Goal: Transaction & Acquisition: Purchase product/service

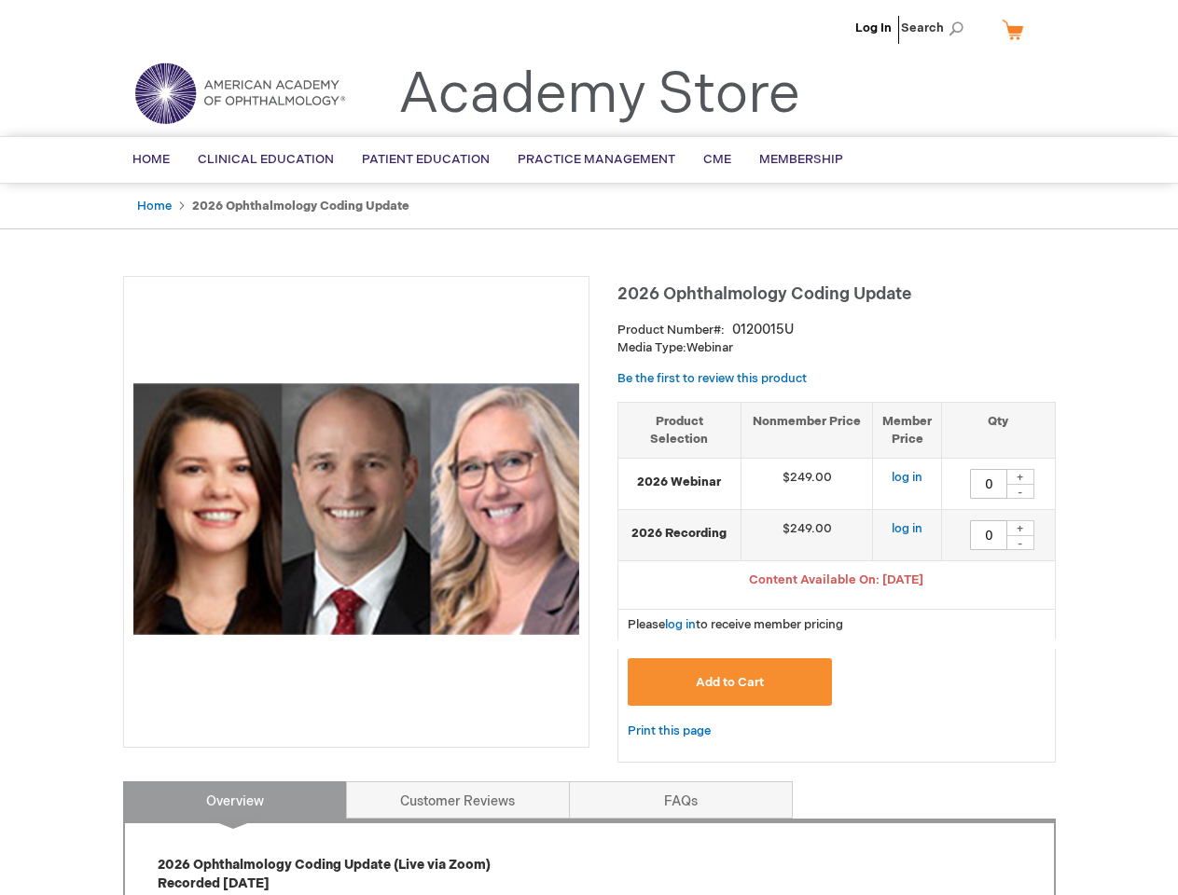
click at [588, 448] on div at bounding box center [356, 512] width 466 height 472
click at [937, 28] on span "Search" at bounding box center [936, 27] width 71 height 37
click at [836, 582] on span "Content Available On: [DATE]" at bounding box center [836, 580] width 174 height 15
click at [1020, 476] on div "+" at bounding box center [1020, 477] width 28 height 16
click at [1020, 491] on div "-" at bounding box center [1020, 491] width 28 height 15
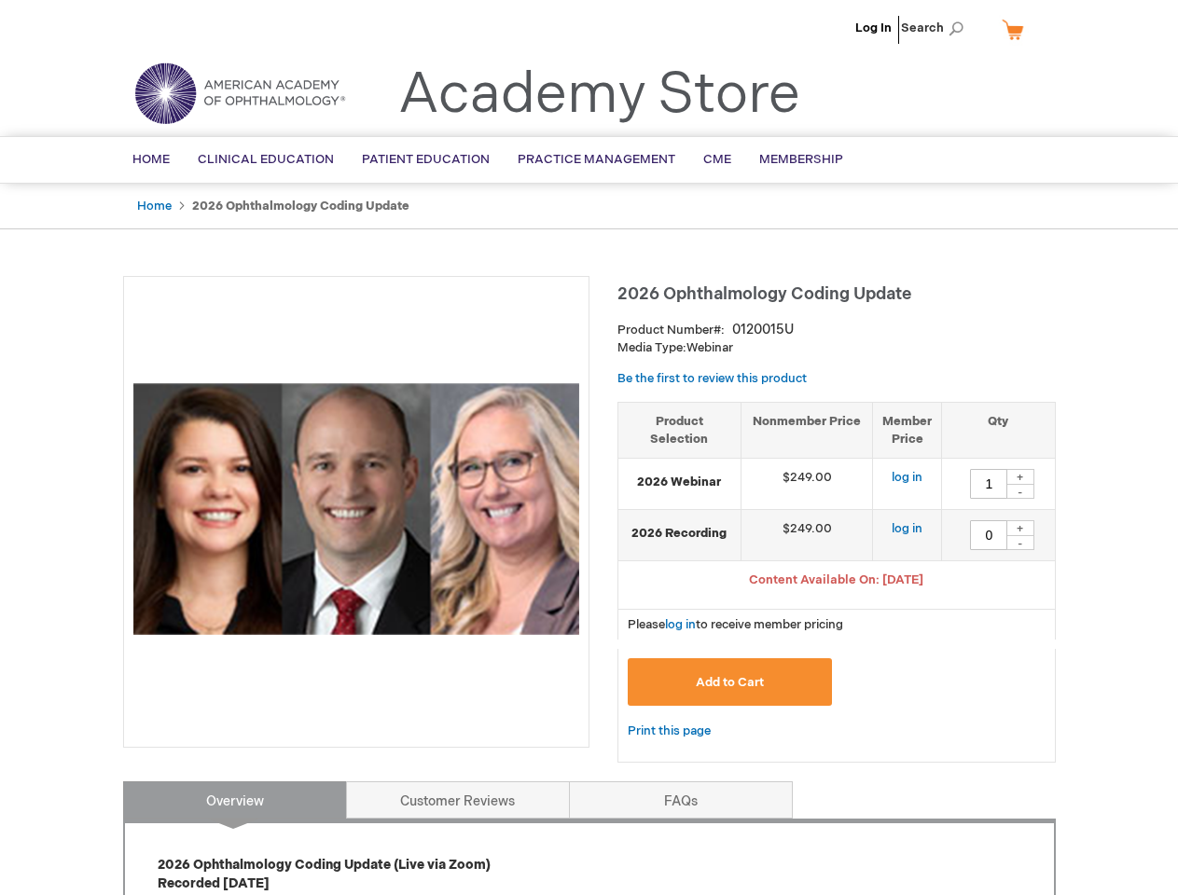
type input "0"
click at [1020, 528] on div "+" at bounding box center [1020, 528] width 28 height 16
click at [1020, 543] on div "-" at bounding box center [1020, 542] width 28 height 15
type input "0"
